Goal: Transaction & Acquisition: Purchase product/service

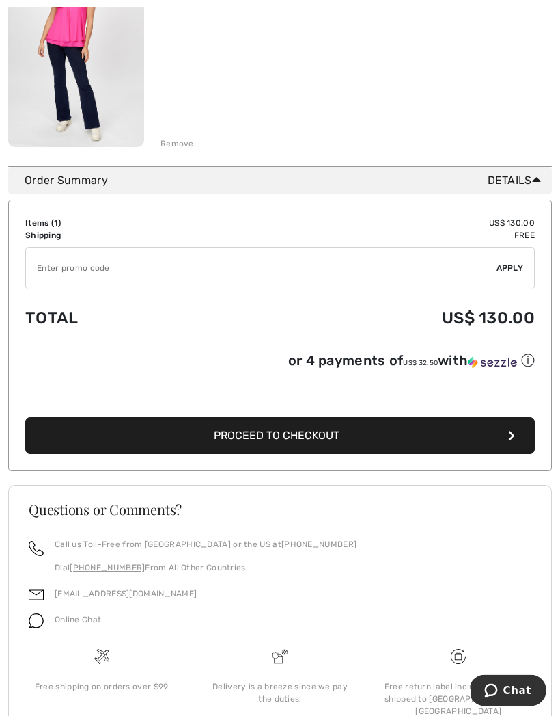
scroll to position [260, 0]
click at [81, 269] on input "TEXT" at bounding box center [261, 267] width 471 height 41
type input "NEW15"
click at [340, 436] on button "Proceed to Checkout" at bounding box center [280, 436] width 510 height 37
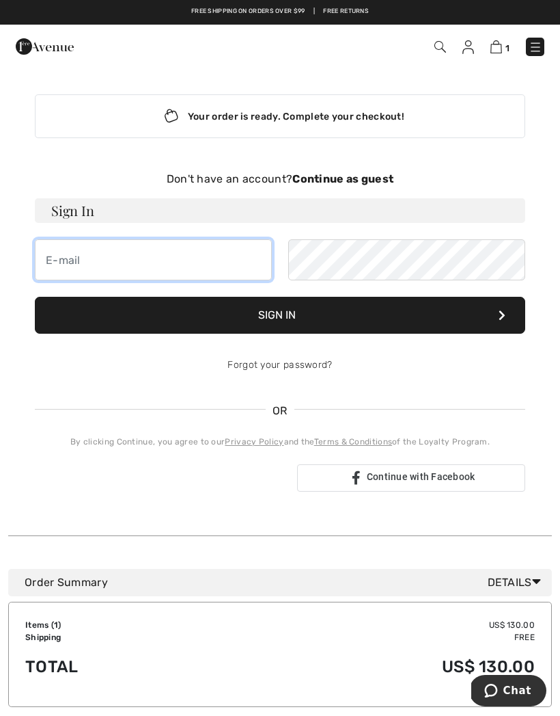
type input "[EMAIL_ADDRESS][DOMAIN_NAME]"
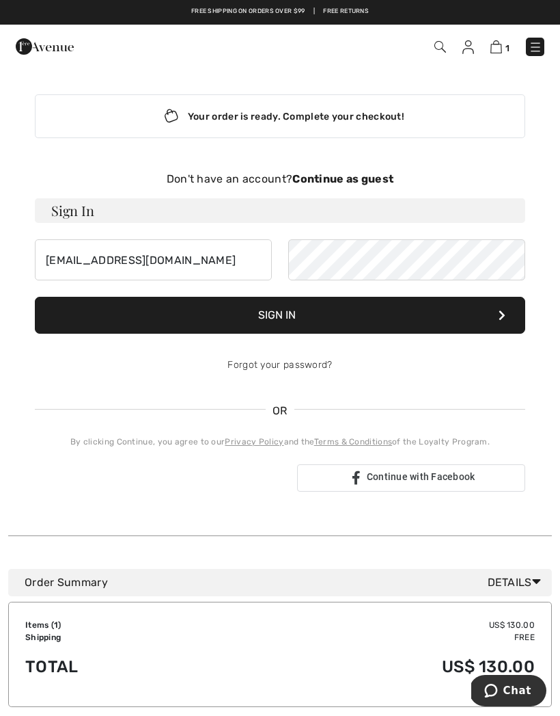
click at [280, 315] on button "Sign In" at bounding box center [280, 315] width 491 height 37
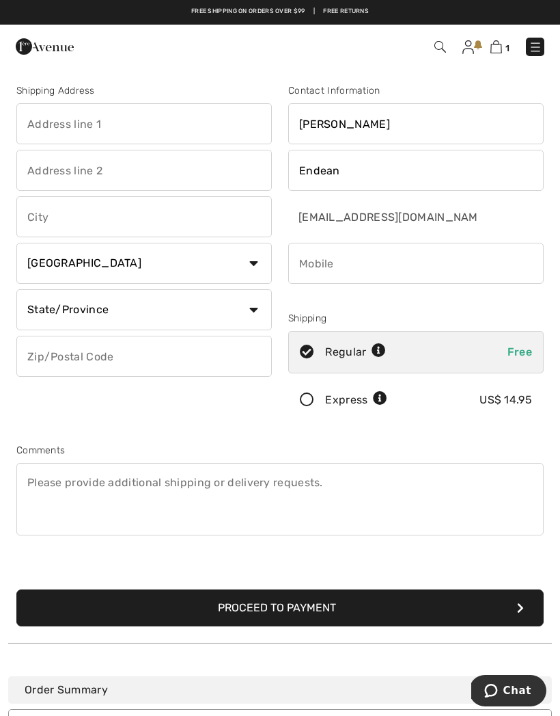
click at [362, 266] on input "phone" at bounding box center [416, 263] width 256 height 41
type input "4073104446"
click at [314, 593] on button "Proceed to Payment" at bounding box center [280, 607] width 528 height 37
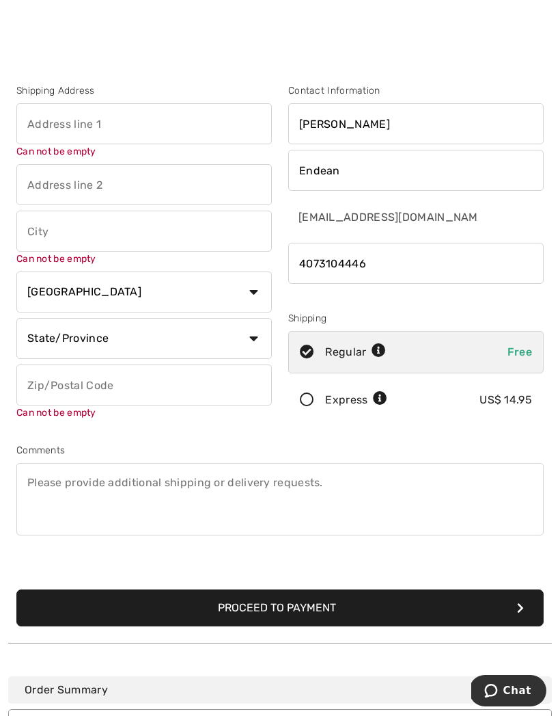
scroll to position [5, 0]
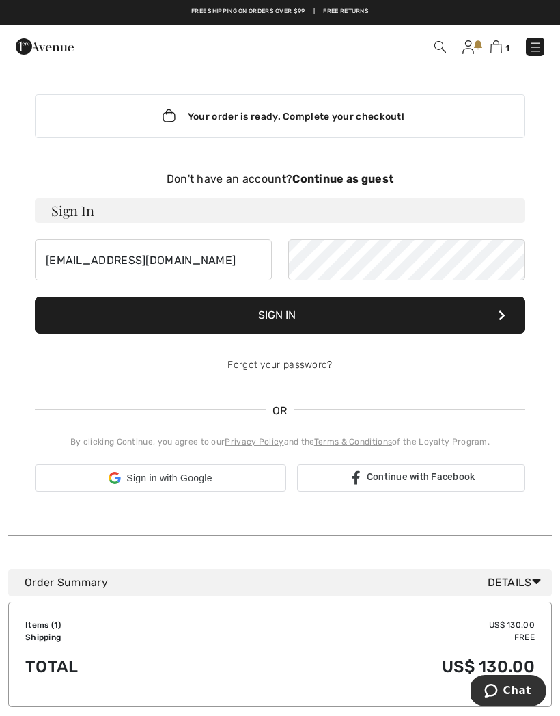
click at [497, 307] on button "Sign In" at bounding box center [280, 315] width 491 height 37
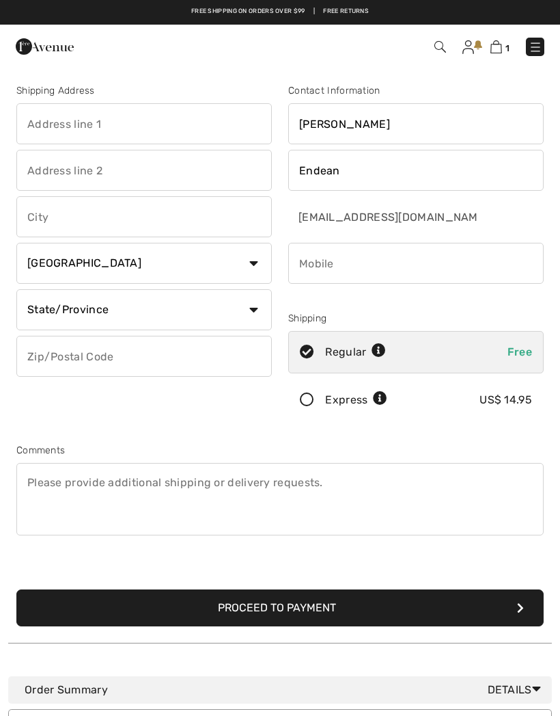
click at [507, 316] on div "Shipping" at bounding box center [416, 318] width 256 height 14
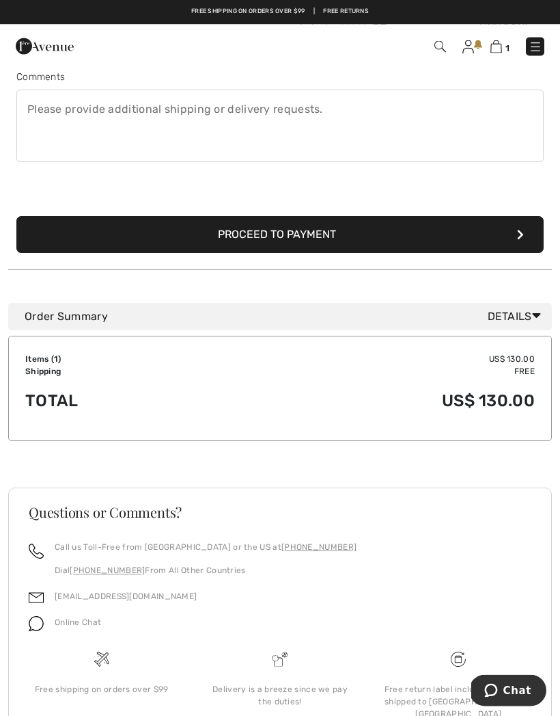
scroll to position [373, 0]
click at [528, 321] on span "Details" at bounding box center [517, 317] width 59 height 16
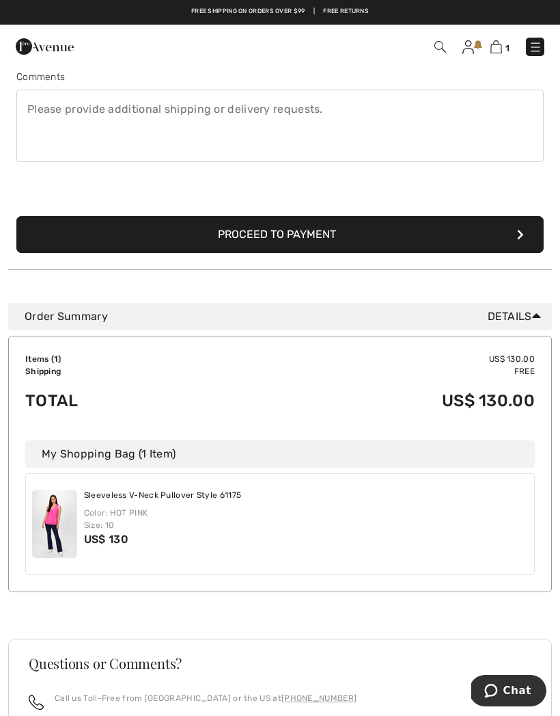
click at [513, 230] on button "Proceed to Payment" at bounding box center [280, 234] width 528 height 37
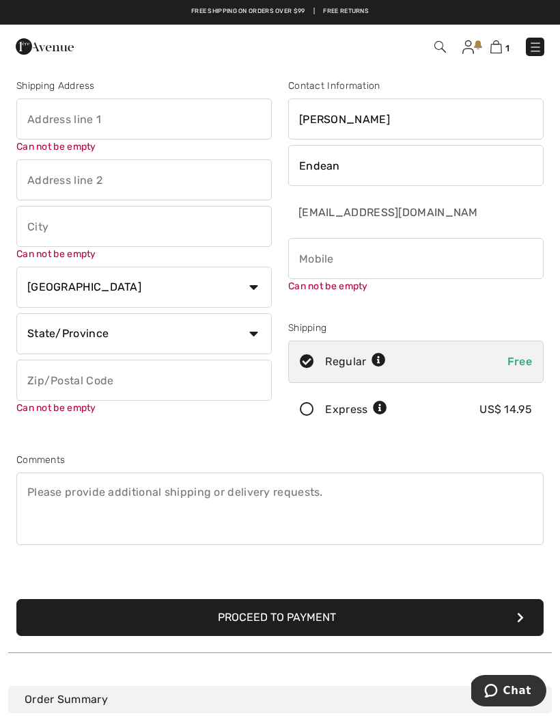
scroll to position [0, 0]
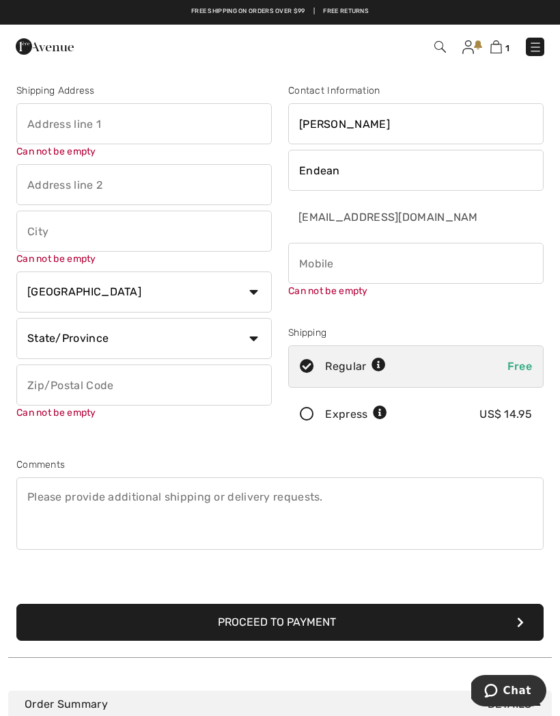
click at [77, 123] on input "text" at bounding box center [144, 123] width 256 height 41
type input "[STREET_ADDRESS]"
type input "[GEOGRAPHIC_DATA]"
select select "0"
type input "34240"
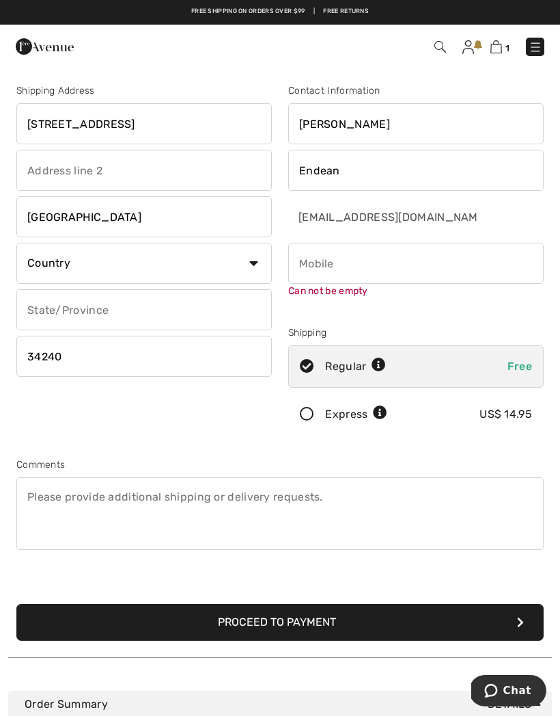
click at [259, 265] on select "Country Canada United States Afghanistan Aland Islands Albania Algeria American…" at bounding box center [144, 263] width 256 height 41
select select "US"
click at [254, 308] on select "State/Province Alabama Alaska American Samoa Arizona Arkansas California Colora…" at bounding box center [144, 309] width 256 height 41
select select "FL"
click at [383, 262] on input "phone" at bounding box center [416, 263] width 256 height 41
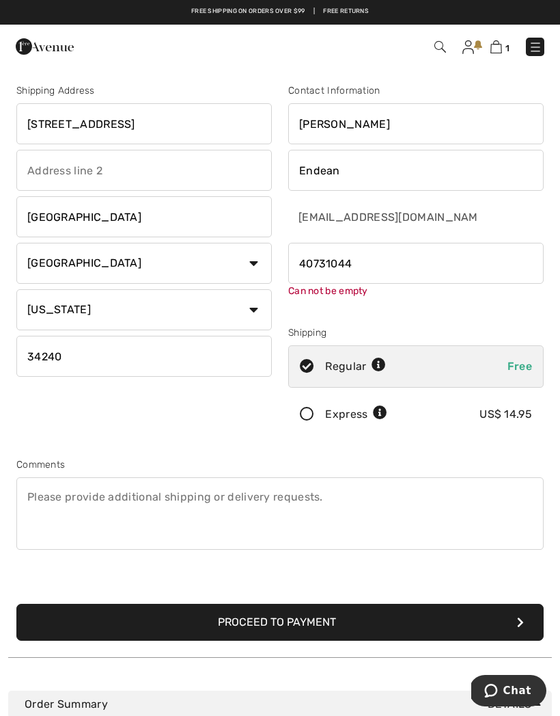
type input "4073104446"
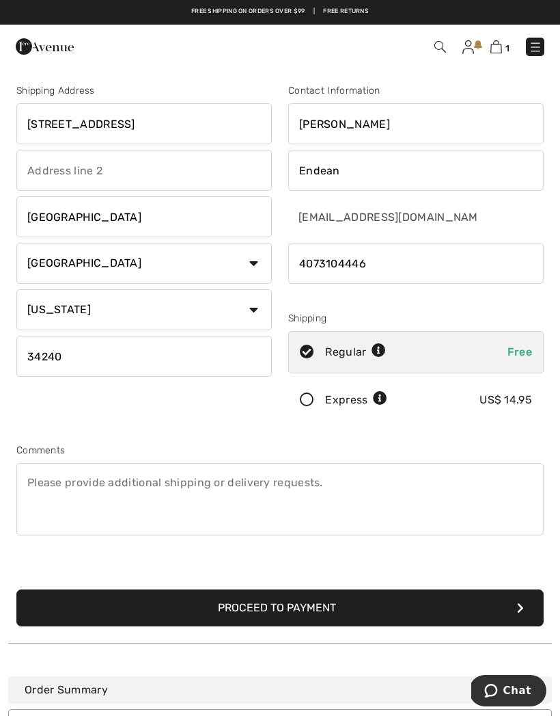
click at [527, 601] on button "Proceed to Payment" at bounding box center [280, 607] width 528 height 37
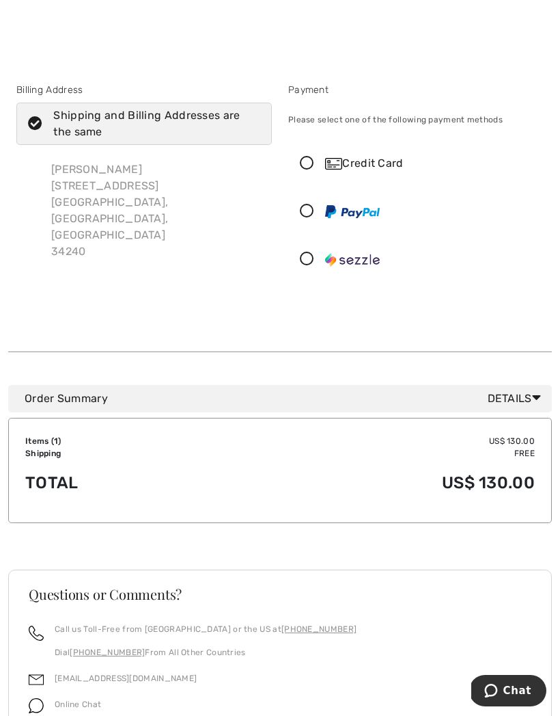
scroll to position [82, 0]
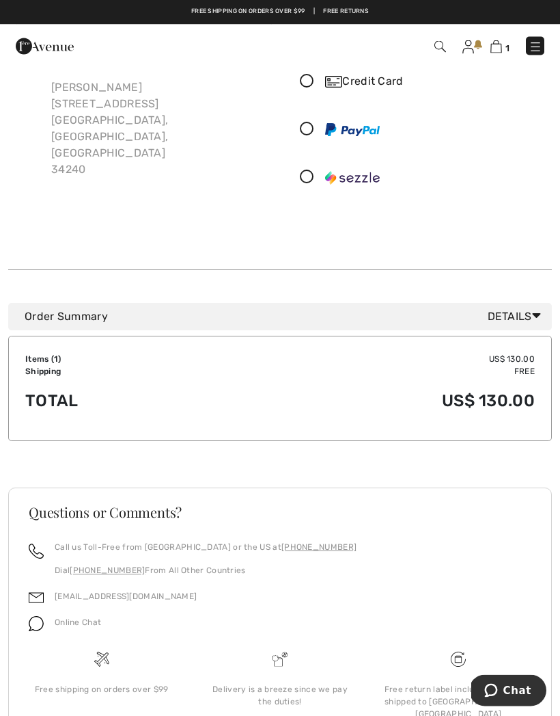
click at [537, 312] on icon at bounding box center [536, 316] width 9 height 14
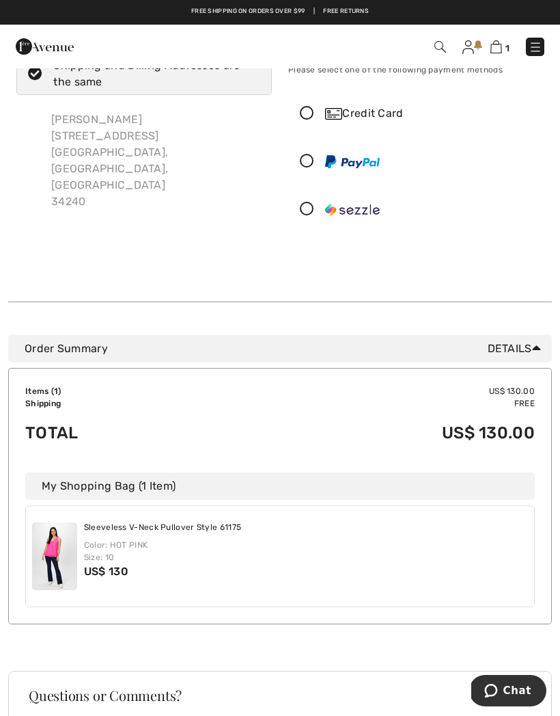
scroll to position [0, 0]
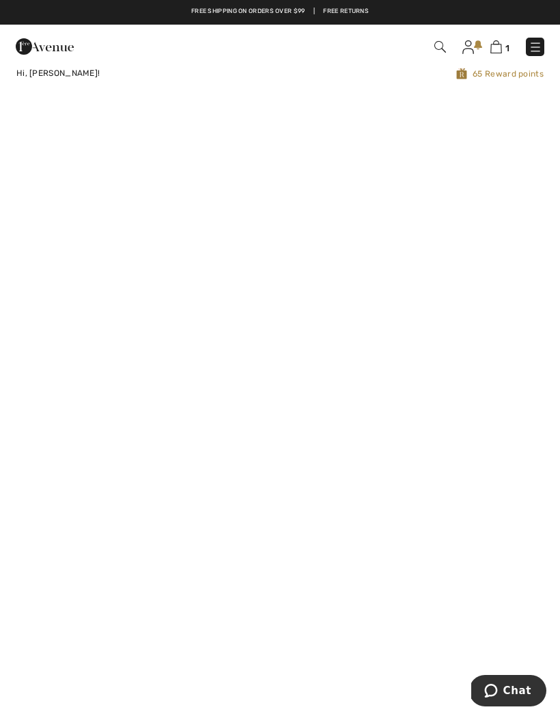
click at [501, 45] on img at bounding box center [497, 46] width 12 height 13
click at [500, 49] on img at bounding box center [497, 46] width 12 height 13
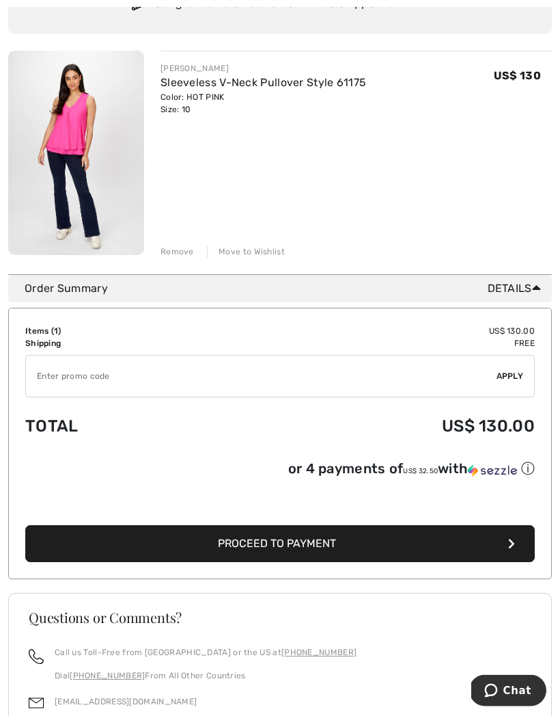
scroll to position [155, 0]
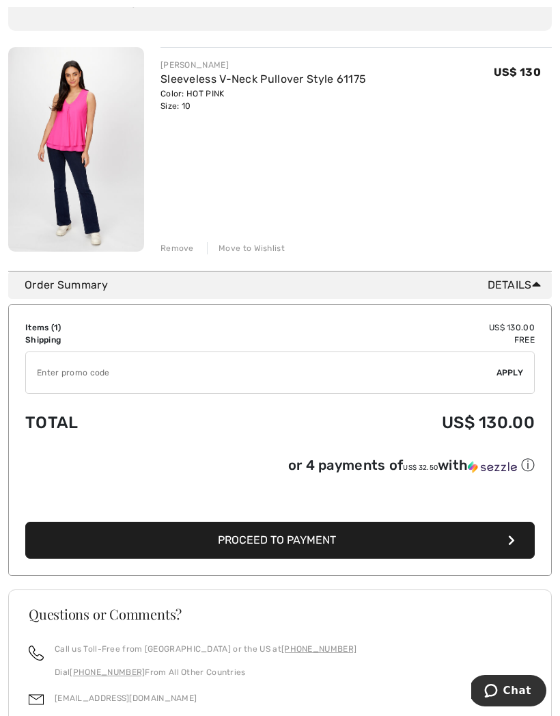
click at [59, 373] on input "TEXT" at bounding box center [261, 372] width 471 height 41
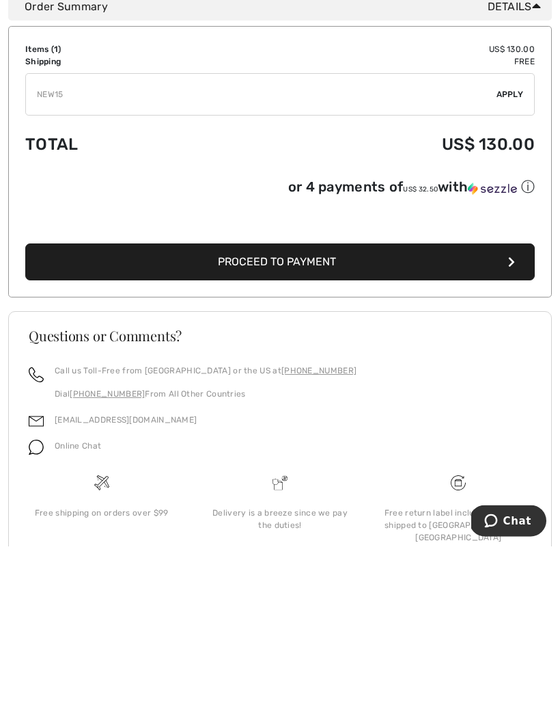
scroll to position [320, 0]
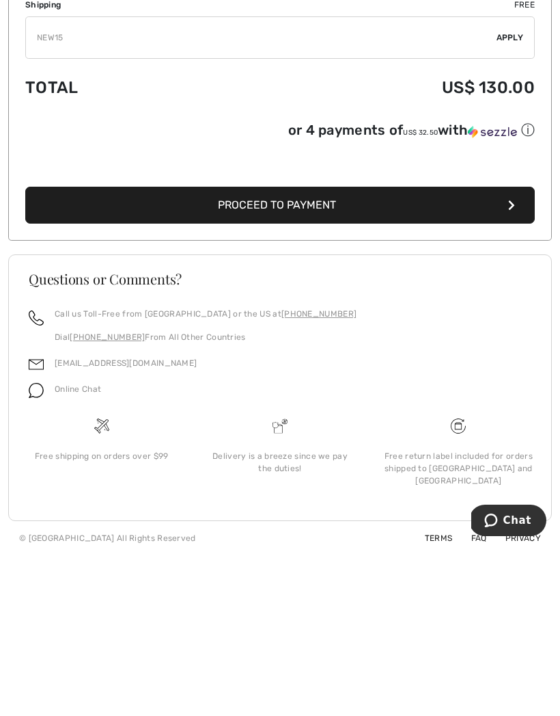
type input "NEW15"
click at [330, 368] on span "Proceed to Payment" at bounding box center [277, 374] width 118 height 13
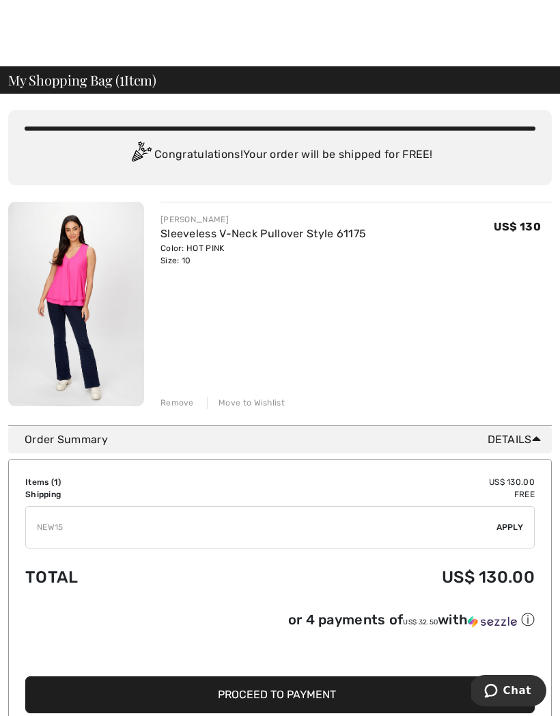
click at [513, 528] on span "Apply" at bounding box center [510, 527] width 27 height 12
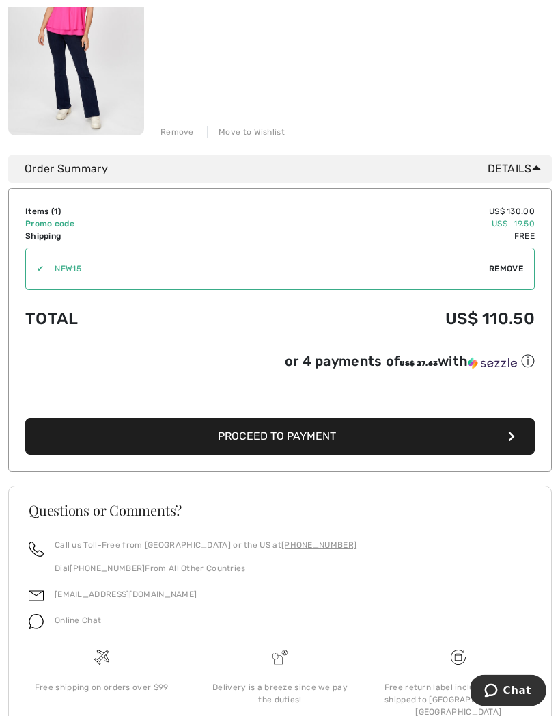
scroll to position [271, 0]
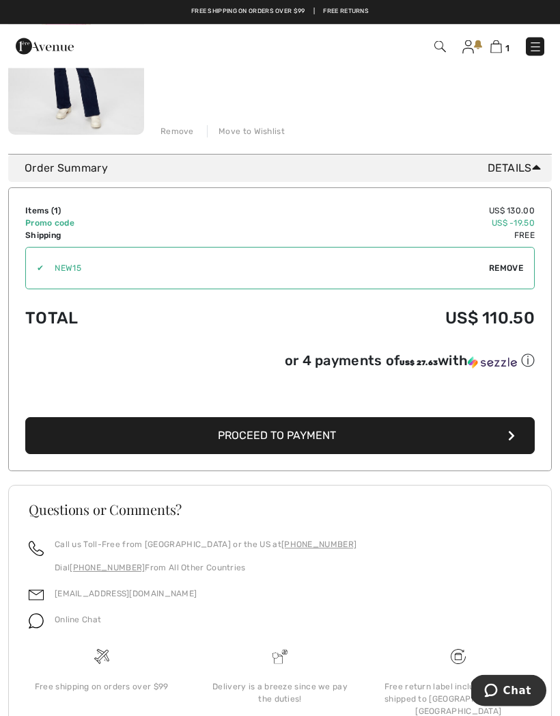
click at [321, 437] on span "Proceed to Payment" at bounding box center [277, 435] width 118 height 13
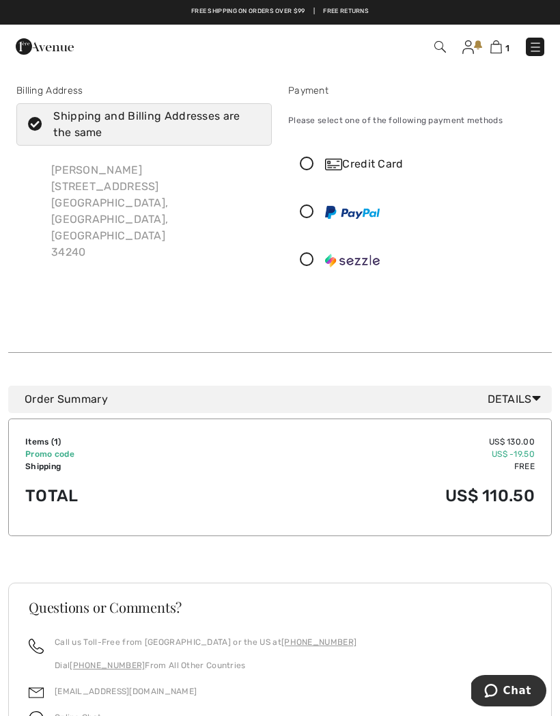
click at [344, 159] on div "Credit Card" at bounding box center [429, 164] width 209 height 16
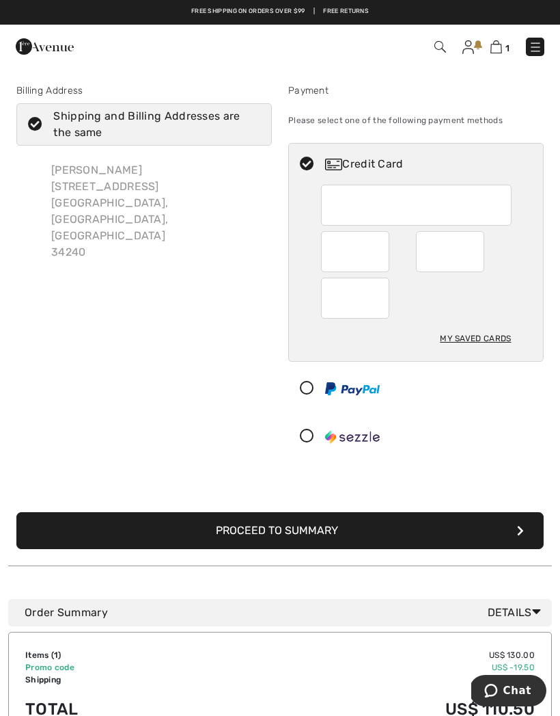
click at [485, 337] on div "My Saved Cards" at bounding box center [475, 338] width 71 height 23
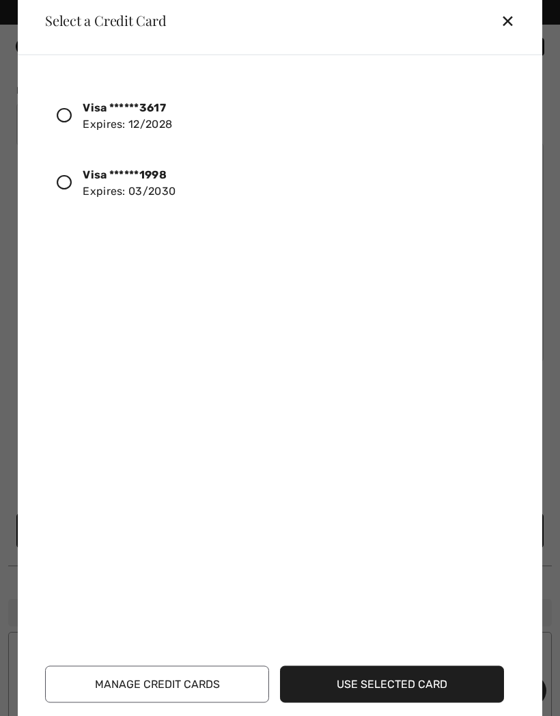
click at [510, 29] on div "✕" at bounding box center [513, 20] width 25 height 29
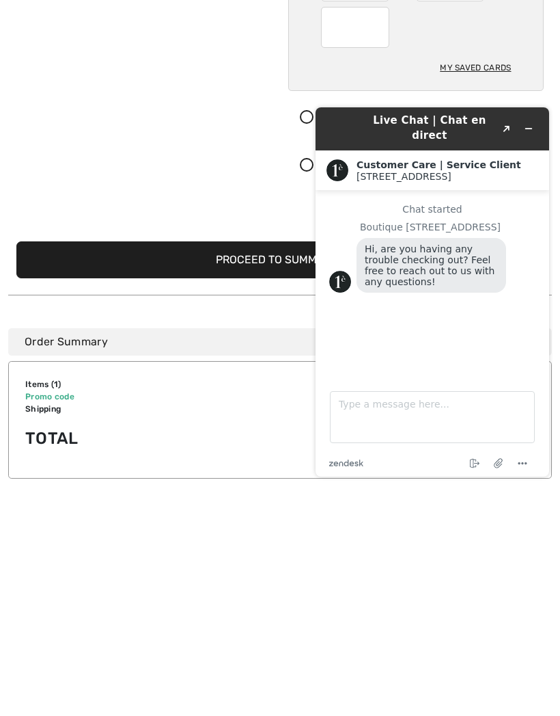
scroll to position [44, 0]
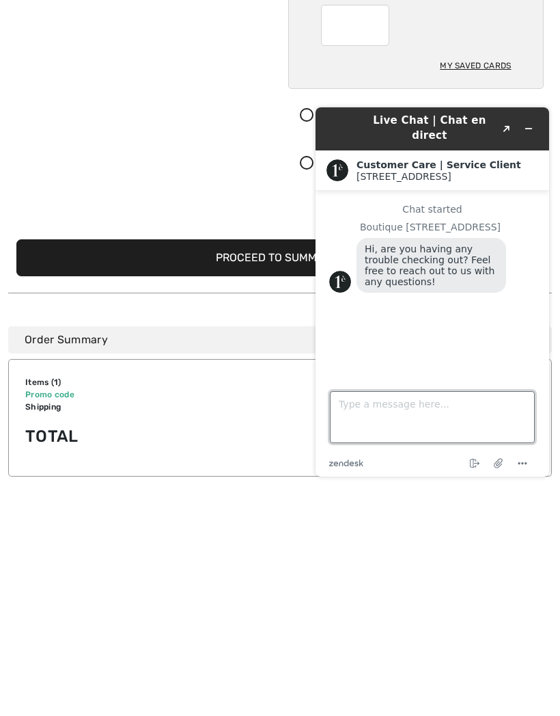
click at [376, 420] on textarea "Type a message here..." at bounding box center [432, 417] width 205 height 52
type textarea "How many points do I have?"
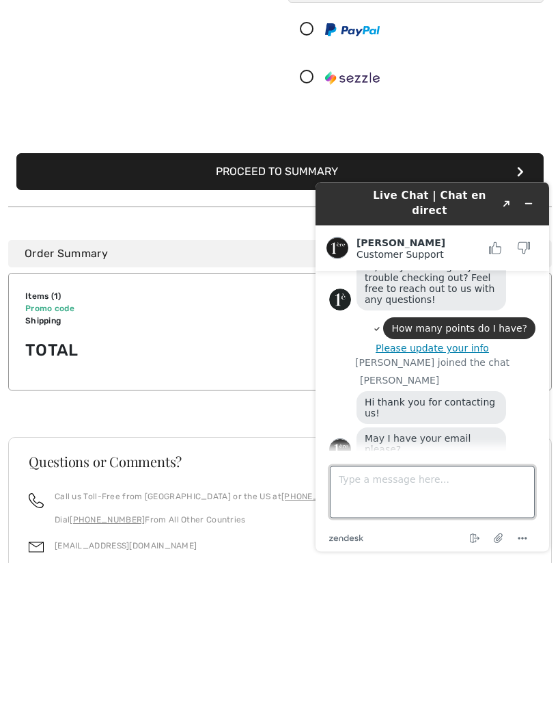
scroll to position [62, 0]
type textarea "[EMAIL_ADDRESS][DOMAIN_NAME]"
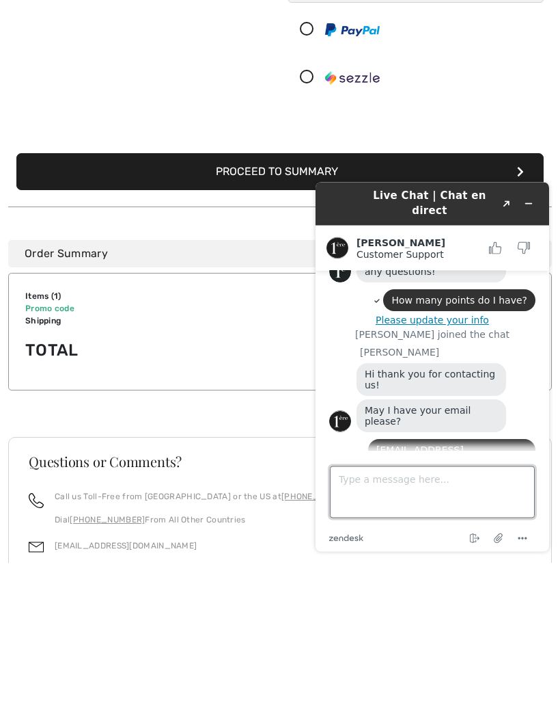
scroll to position [139, 0]
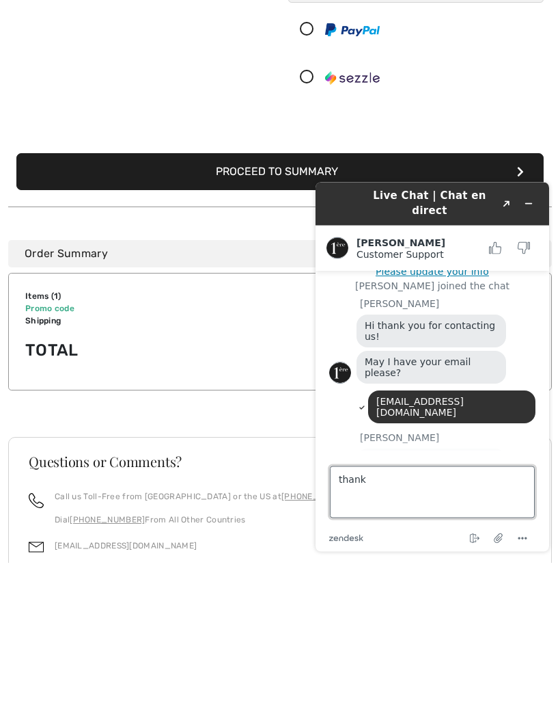
type textarea "thanks"
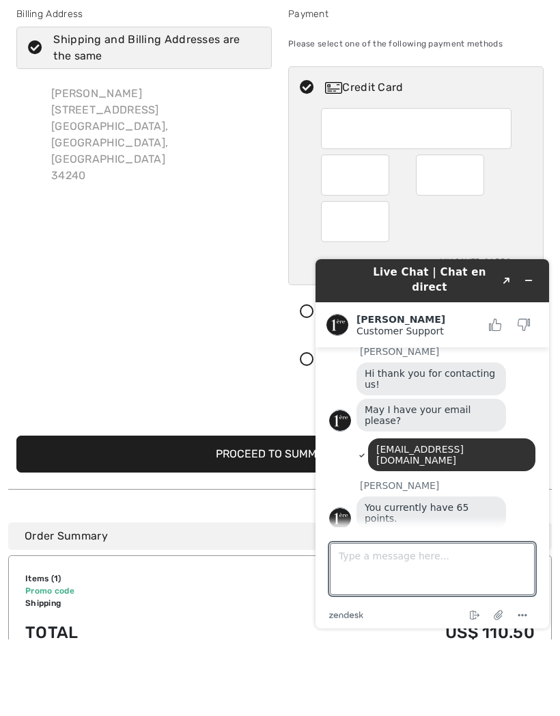
scroll to position [77, 0]
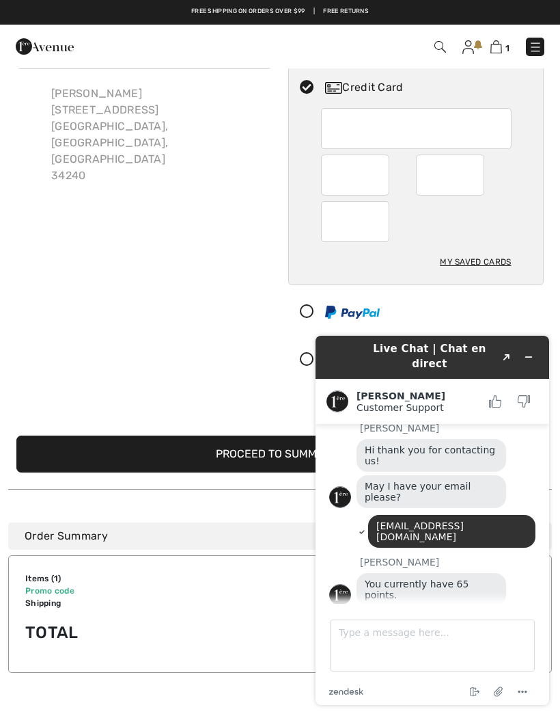
click at [381, 180] on div at bounding box center [355, 174] width 68 height 41
click at [385, 178] on div at bounding box center [355, 174] width 68 height 41
click at [476, 180] on div at bounding box center [450, 174] width 68 height 41
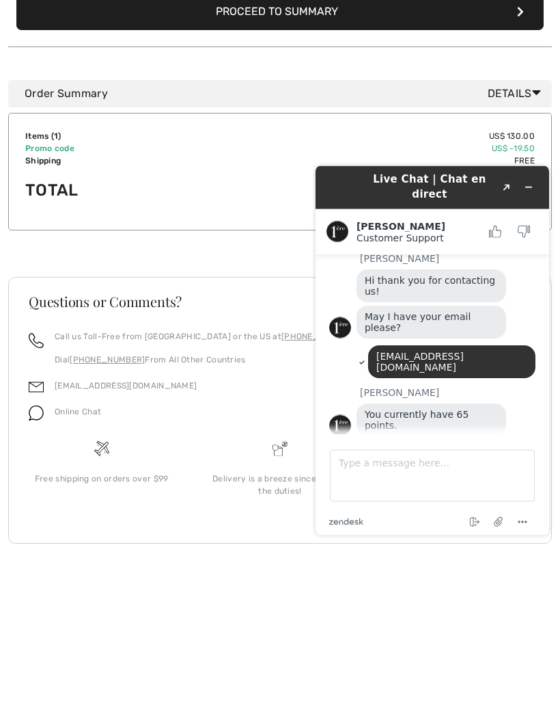
scroll to position [349, 0]
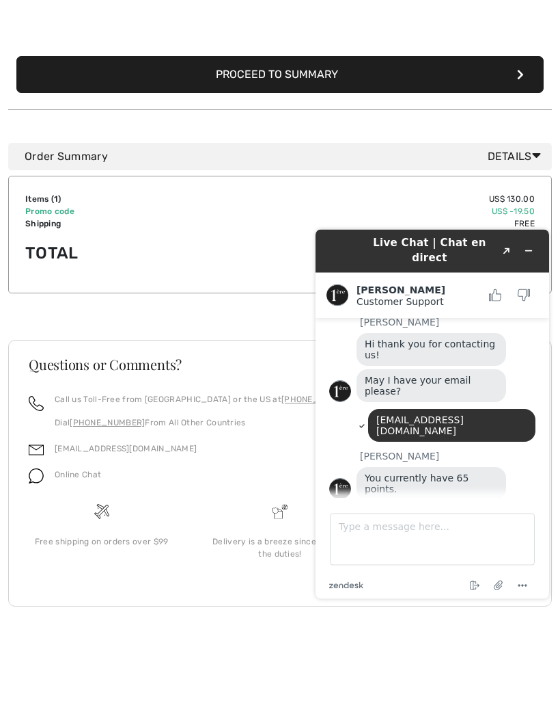
click at [243, 163] on button "Proceed to Summary" at bounding box center [280, 181] width 528 height 37
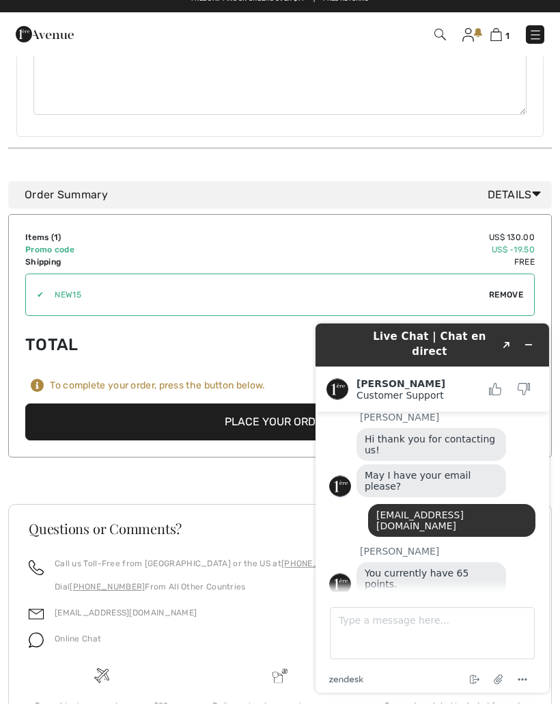
scroll to position [798, 0]
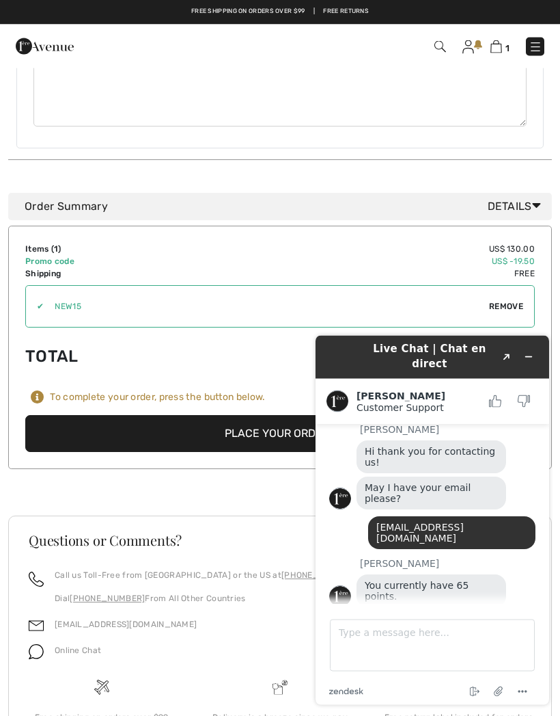
click at [231, 416] on button "Place Your Order" at bounding box center [280, 434] width 510 height 37
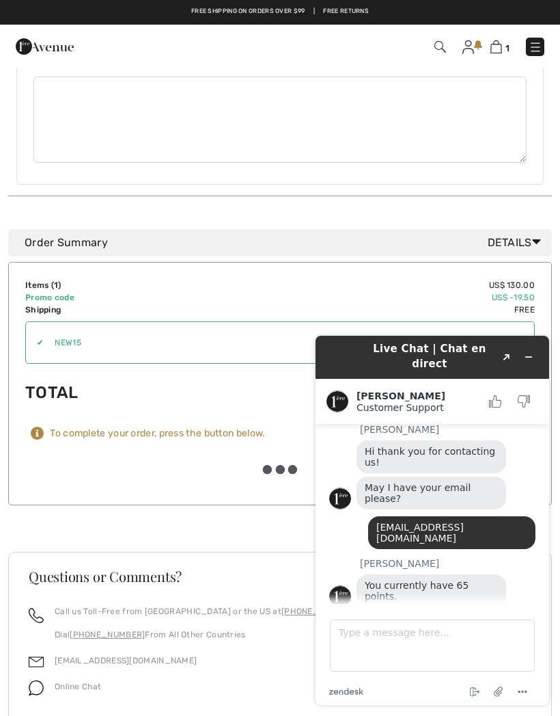
scroll to position [761, 0]
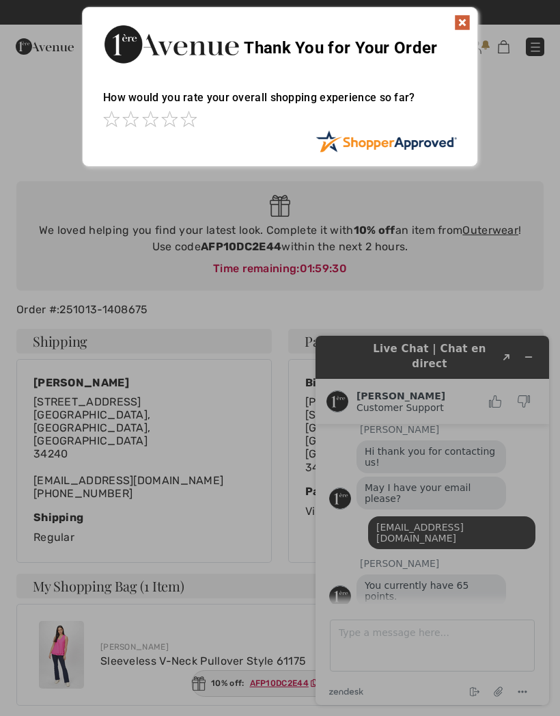
click at [466, 26] on img at bounding box center [463, 22] width 16 height 16
